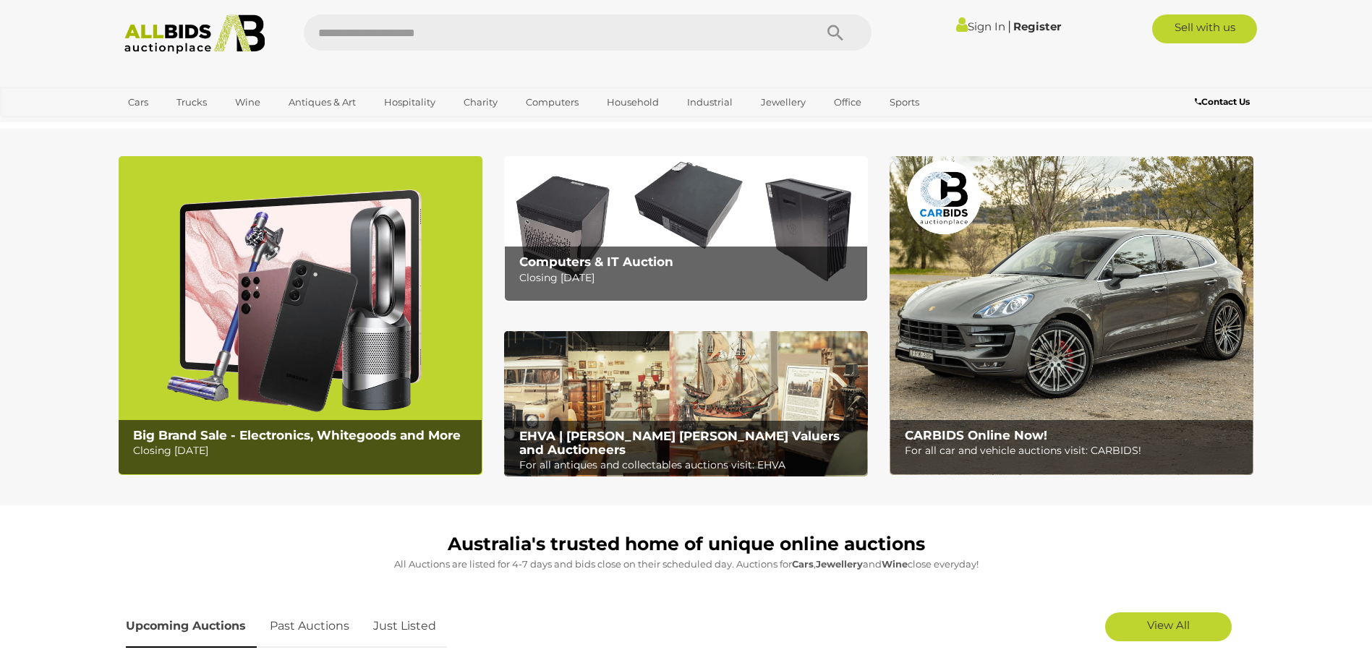
click at [370, 35] on input "text" at bounding box center [552, 32] width 496 height 36
type input "**********"
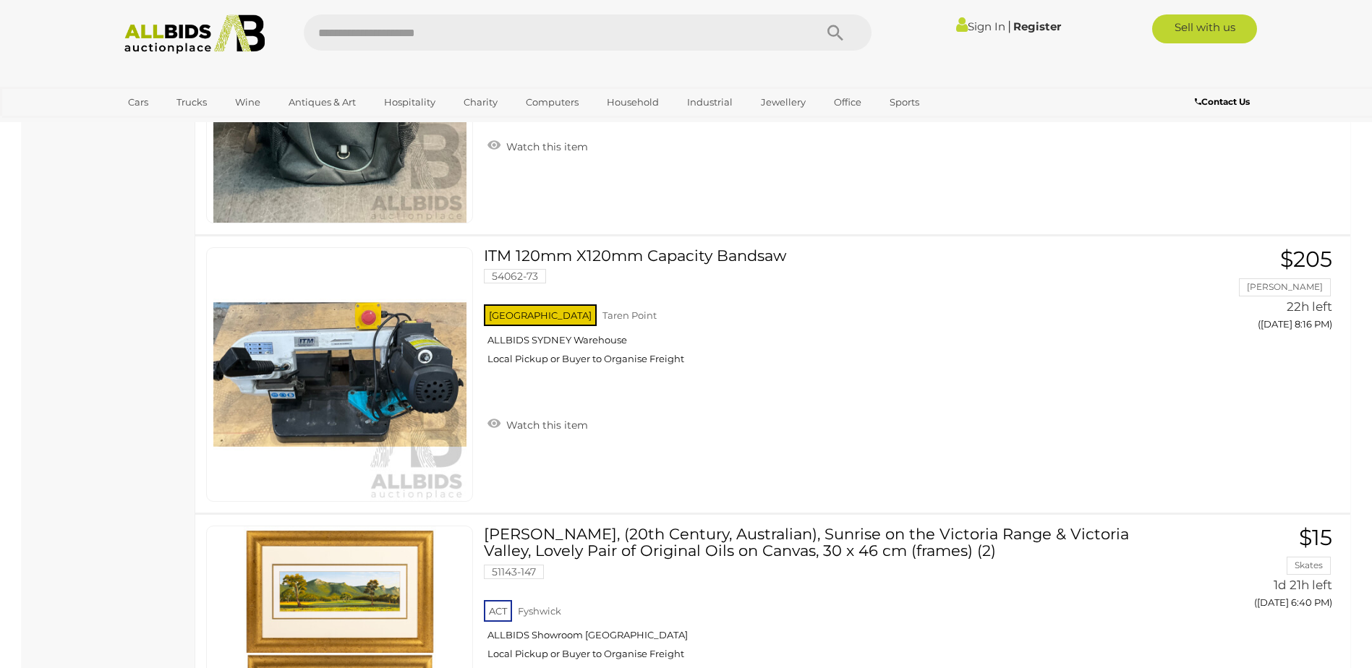
scroll to position [3694, 0]
